Goal: Information Seeking & Learning: Learn about a topic

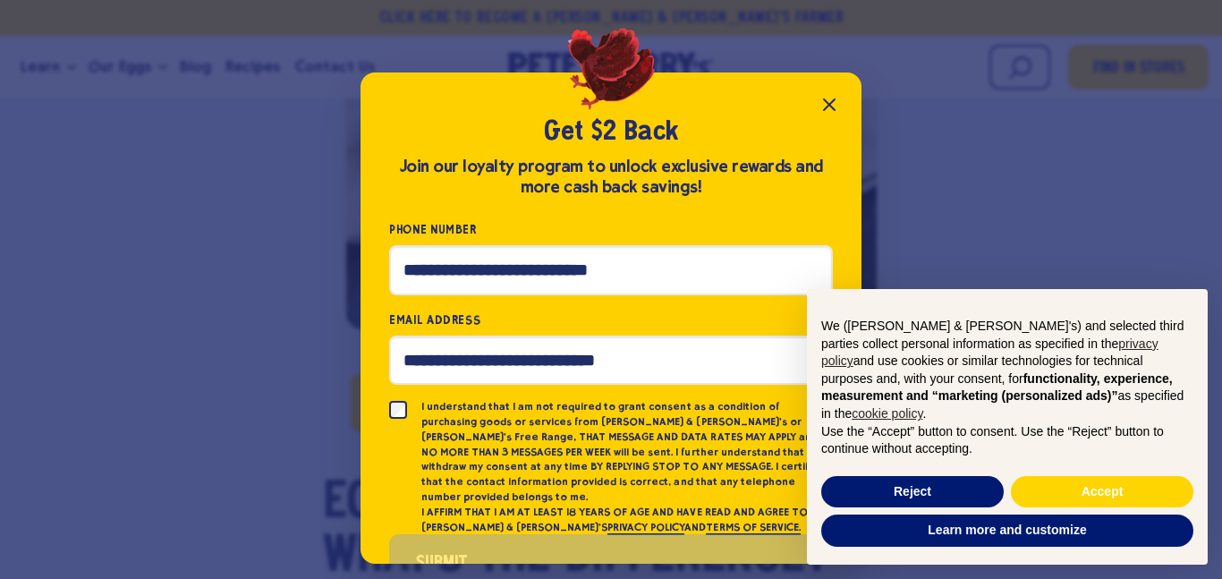
scroll to position [42, 0]
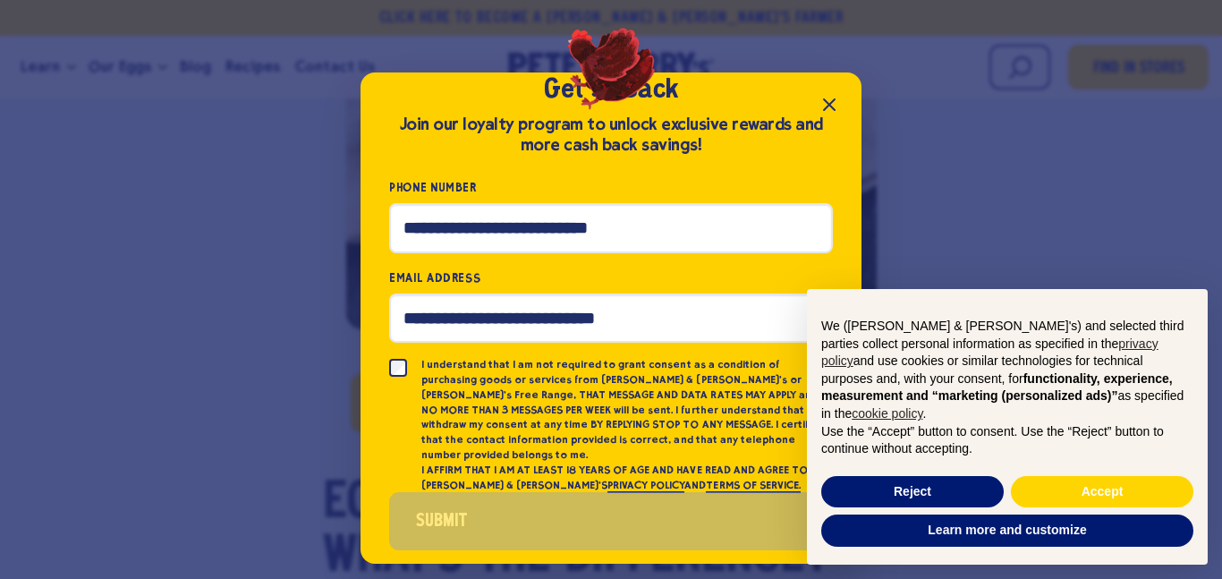
click at [822, 103] on icon "Close popup" at bounding box center [829, 104] width 21 height 21
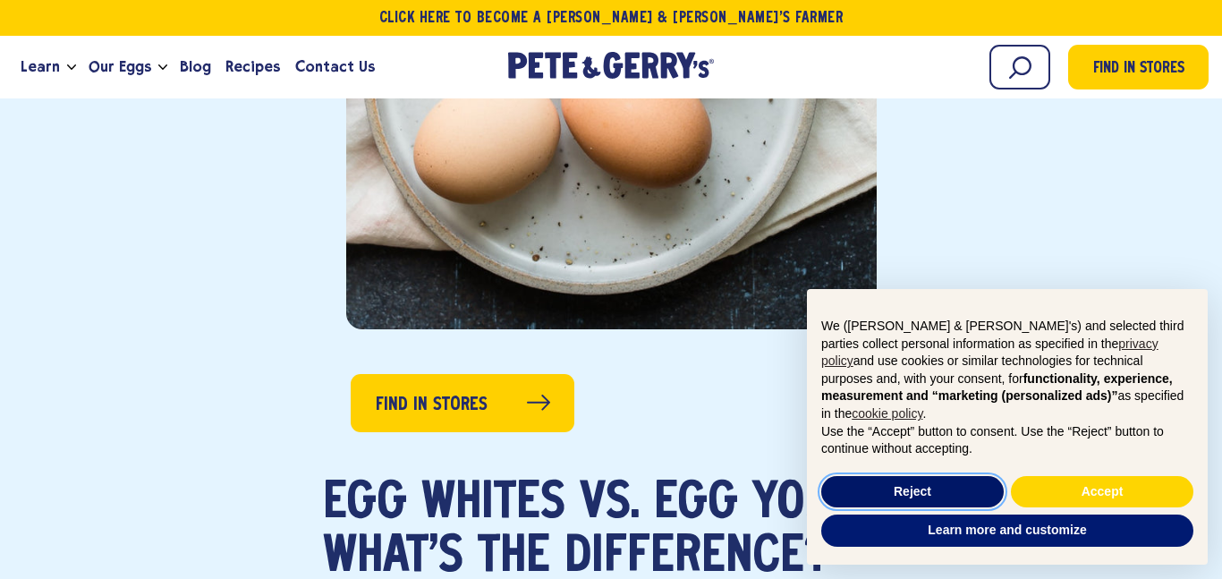
click at [857, 483] on button "Reject" at bounding box center [912, 492] width 183 height 32
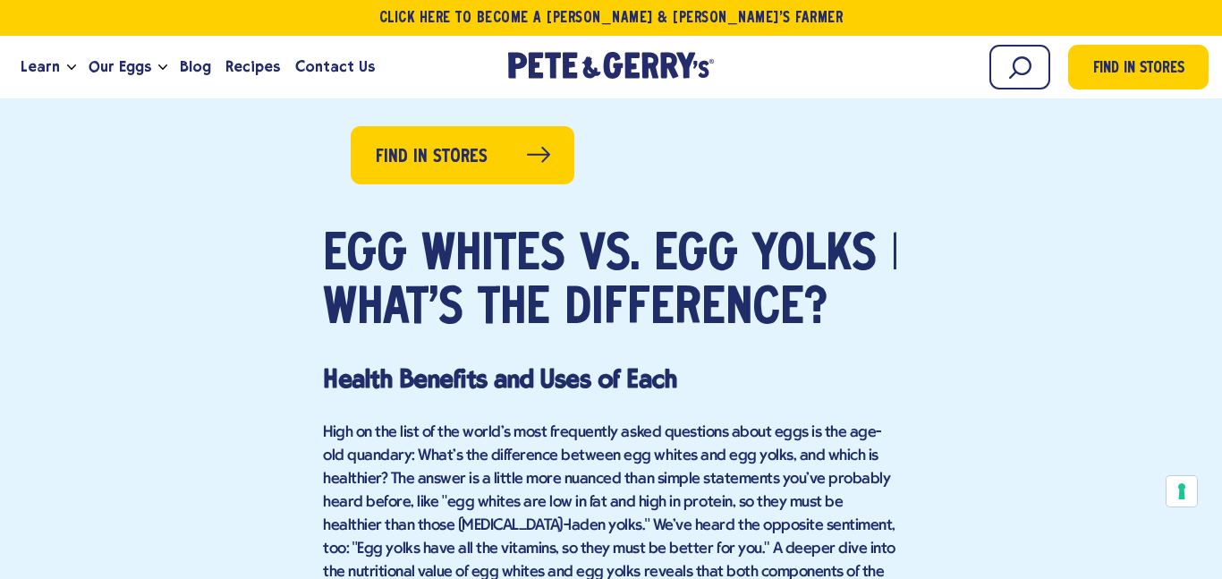
scroll to position [951, 0]
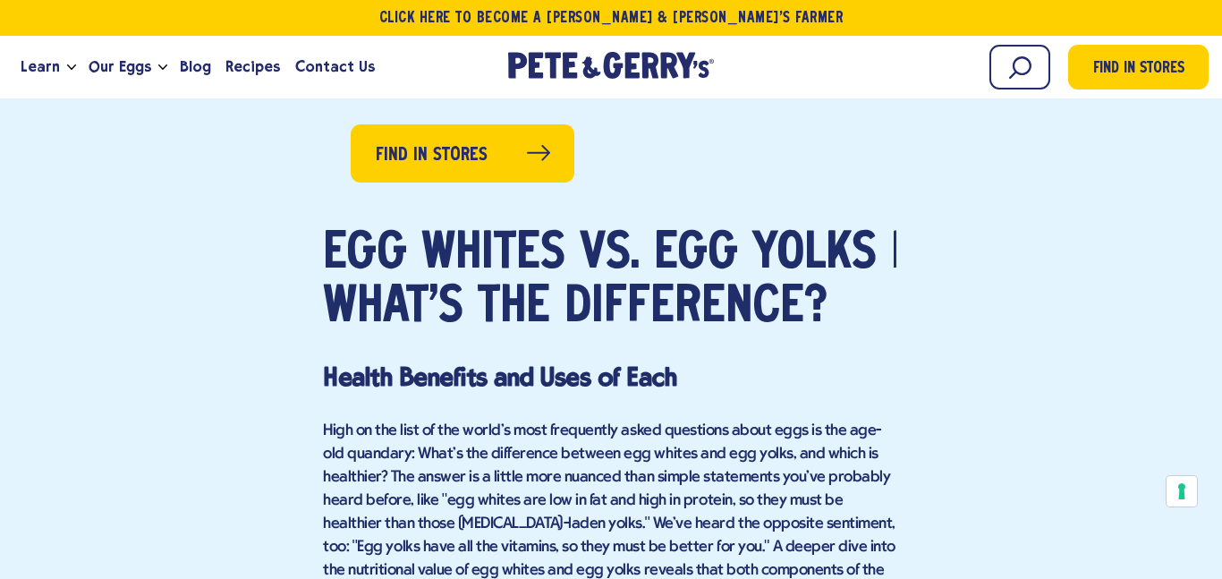
click at [857, 483] on span "High on the list of the world's most frequently asked questions about eggs is t…" at bounding box center [609, 512] width 573 height 180
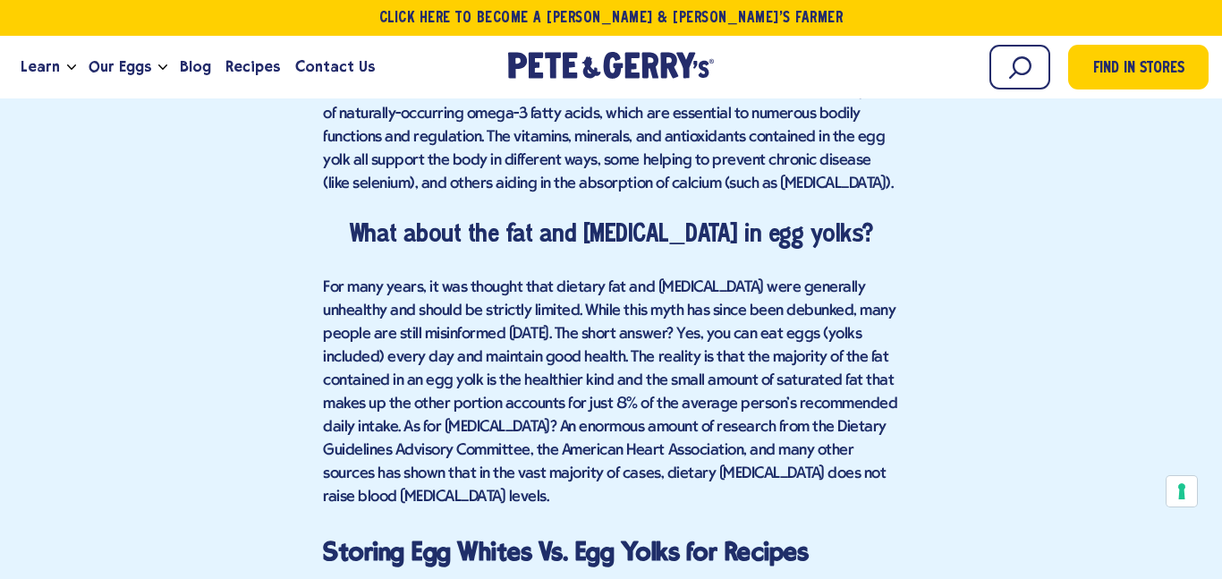
scroll to position [3766, 0]
click at [684, 310] on span "For many years, it was thought that dietary fat and [MEDICAL_DATA] were general…" at bounding box center [610, 391] width 574 height 226
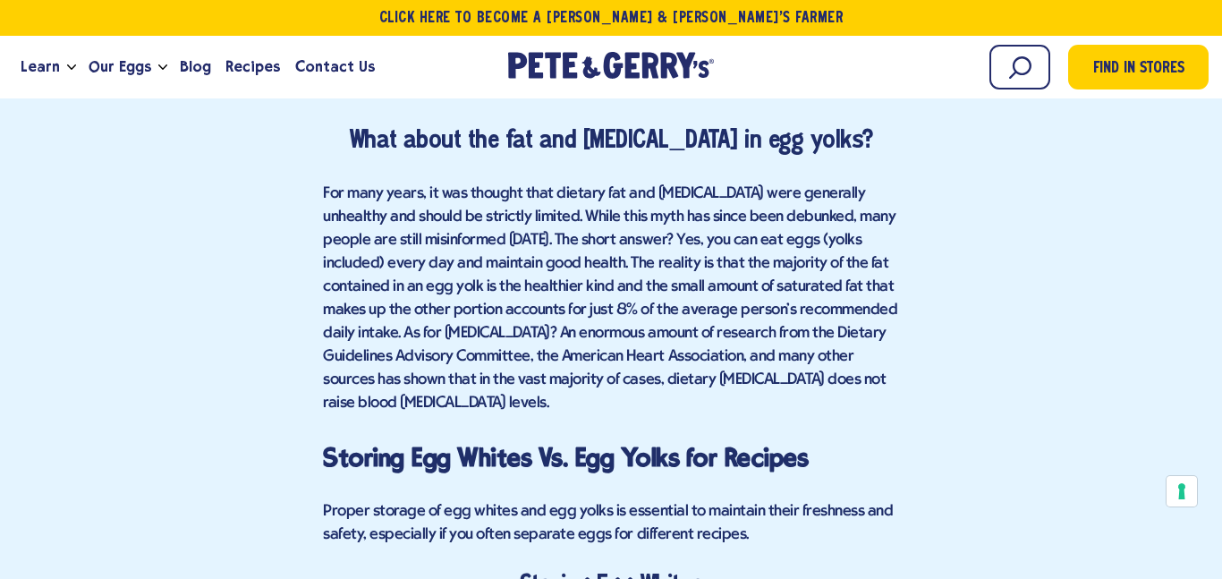
scroll to position [3864, 0]
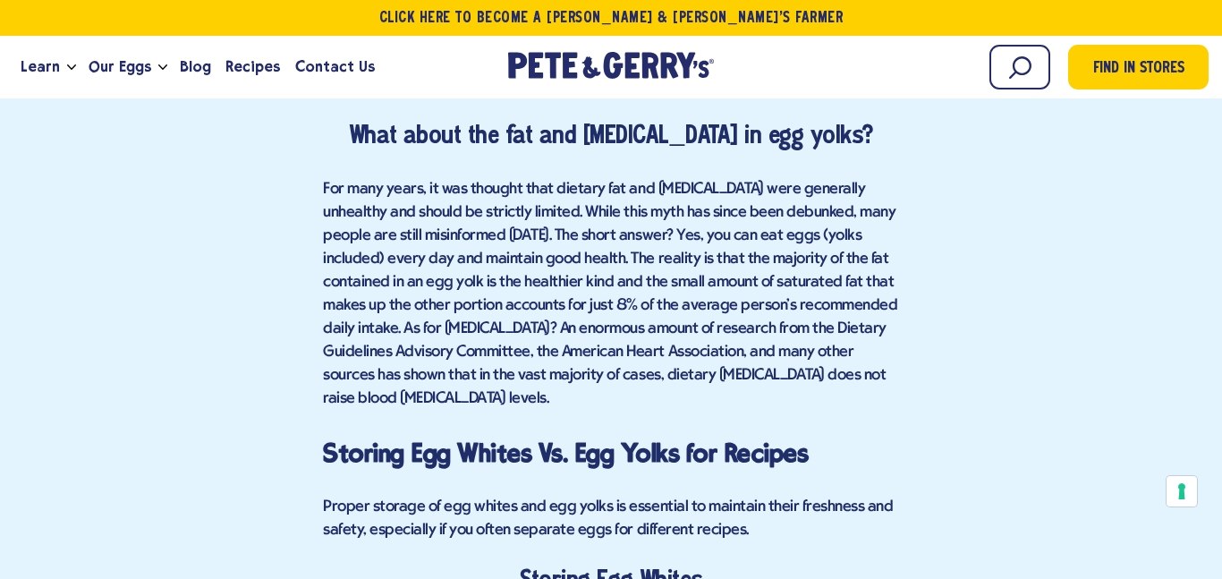
click at [509, 308] on span "For many years, it was thought that dietary fat and [MEDICAL_DATA] were general…" at bounding box center [610, 294] width 574 height 226
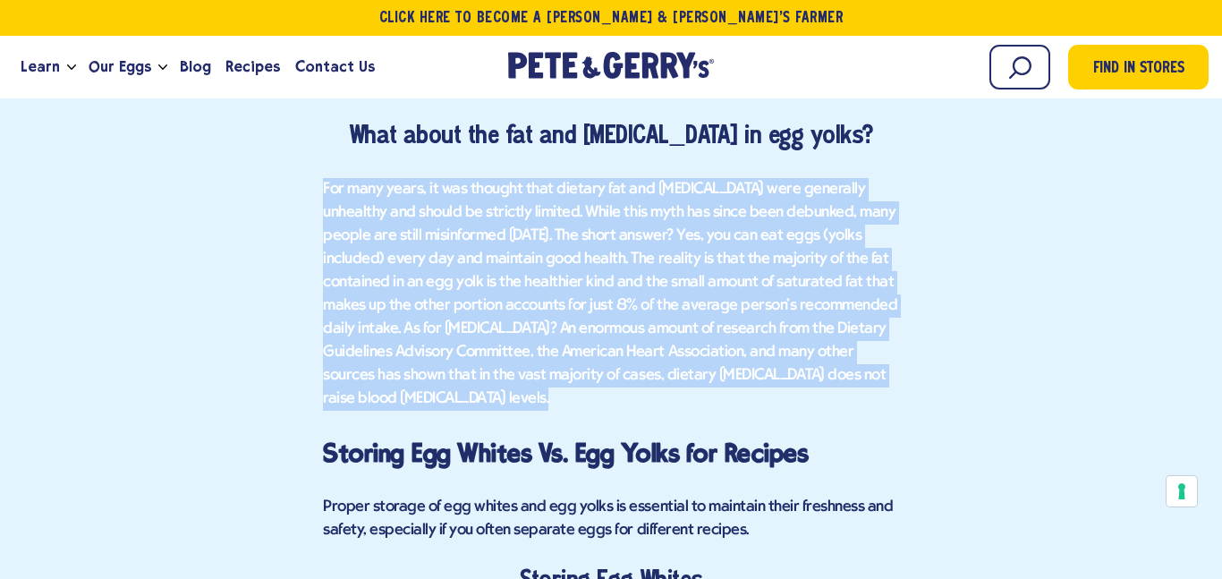
click at [509, 308] on span "For many years, it was thought that dietary fat and [MEDICAL_DATA] were general…" at bounding box center [610, 294] width 574 height 226
